Goal: Check status

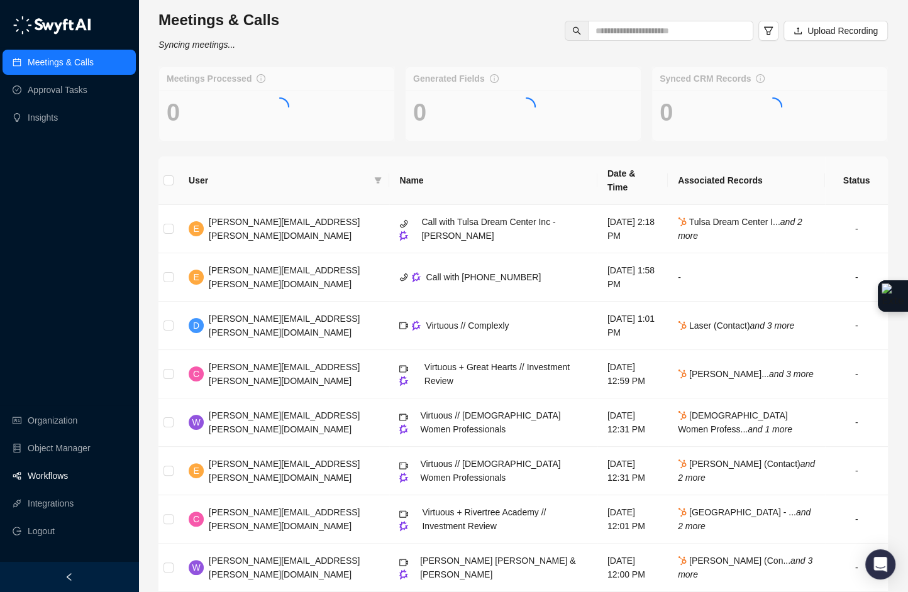
click at [57, 475] on link "Workflows" at bounding box center [48, 475] width 40 height 25
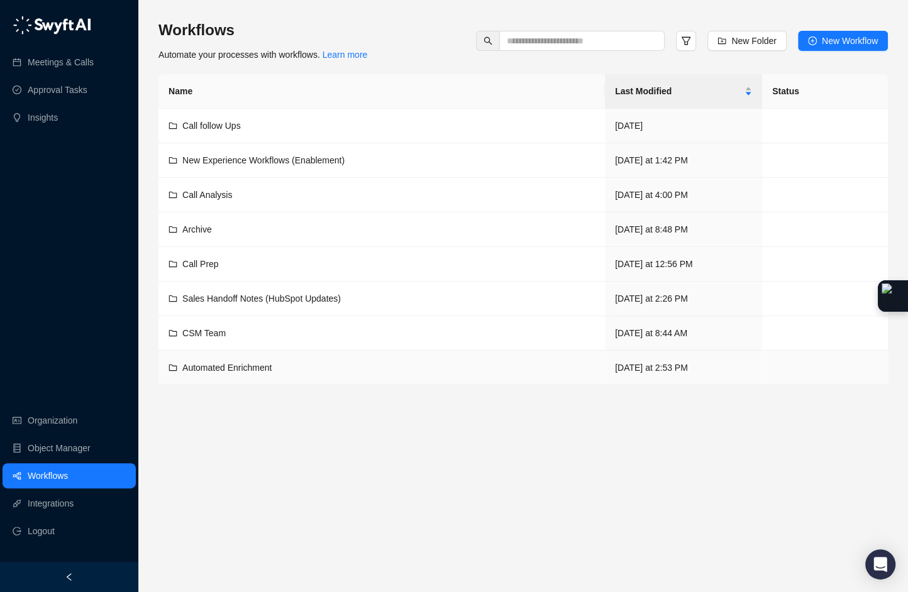
click at [227, 366] on span "Automated Enrichment" at bounding box center [226, 368] width 89 height 10
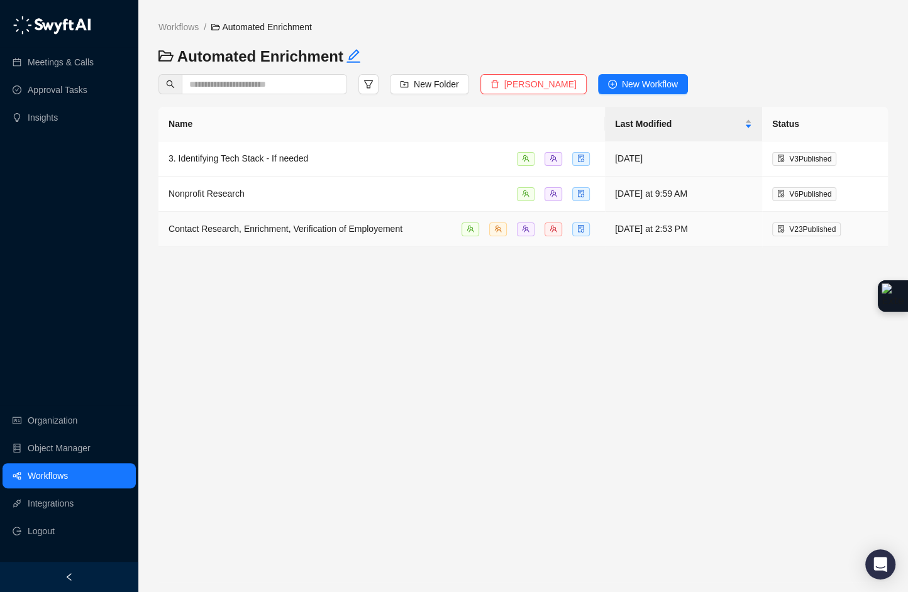
click at [226, 233] on span "Contact Research, Enrichment, Verification of Employement" at bounding box center [285, 229] width 234 height 10
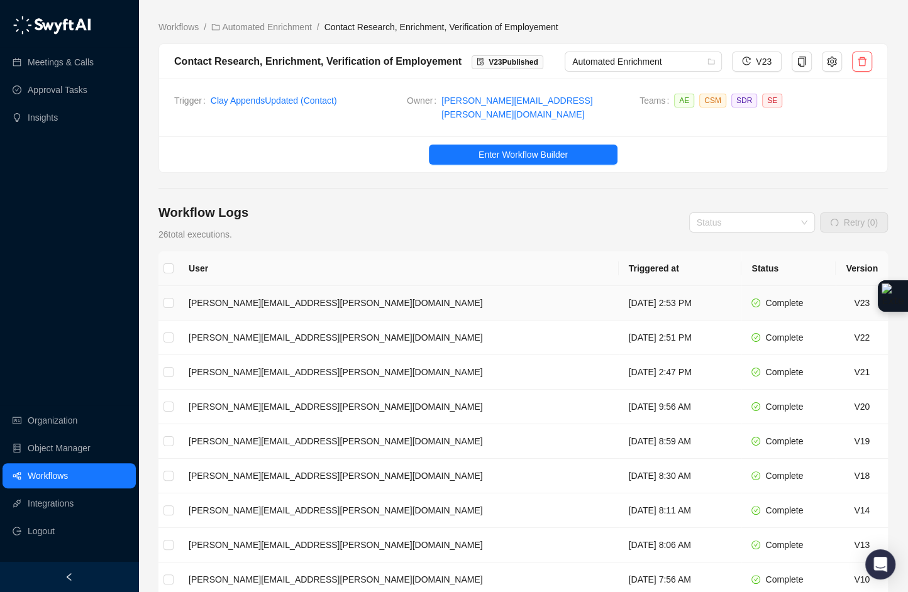
click at [618, 294] on td "[DATE] 2:53 PM" at bounding box center [679, 303] width 123 height 35
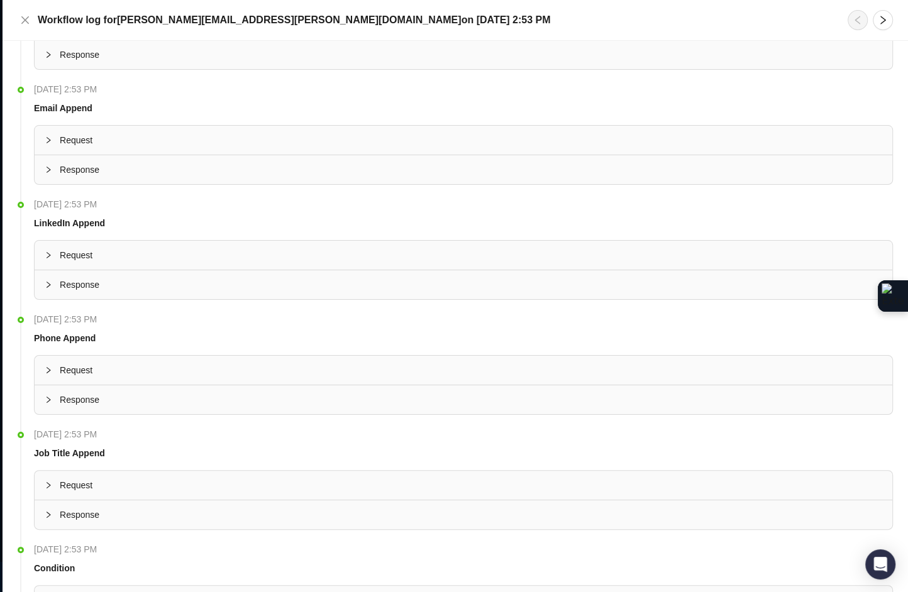
scroll to position [281, 0]
